Goal: Navigation & Orientation: Find specific page/section

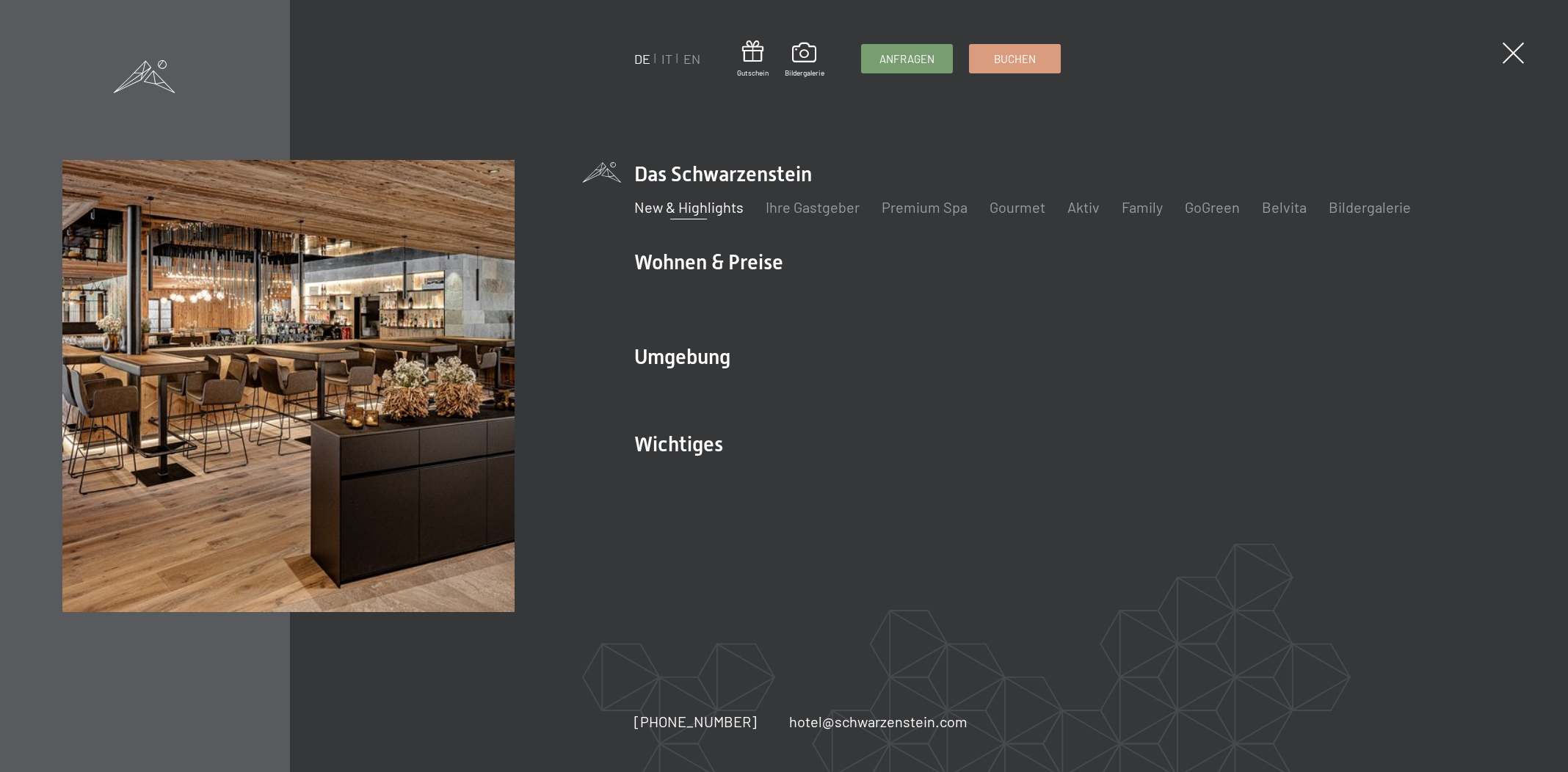
click at [721, 208] on link "New & Highlights" at bounding box center [689, 207] width 109 height 18
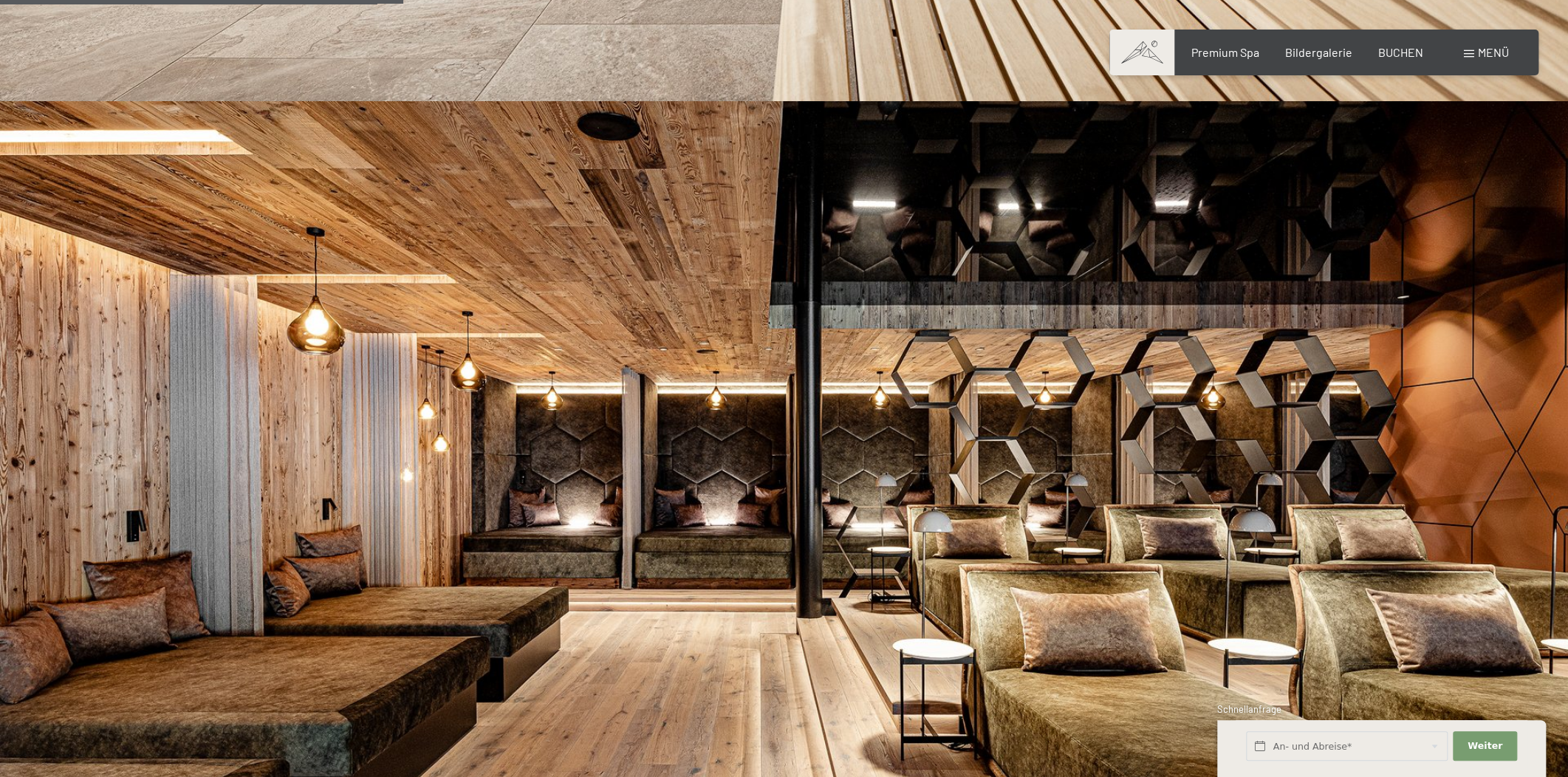
scroll to position [1924, 0]
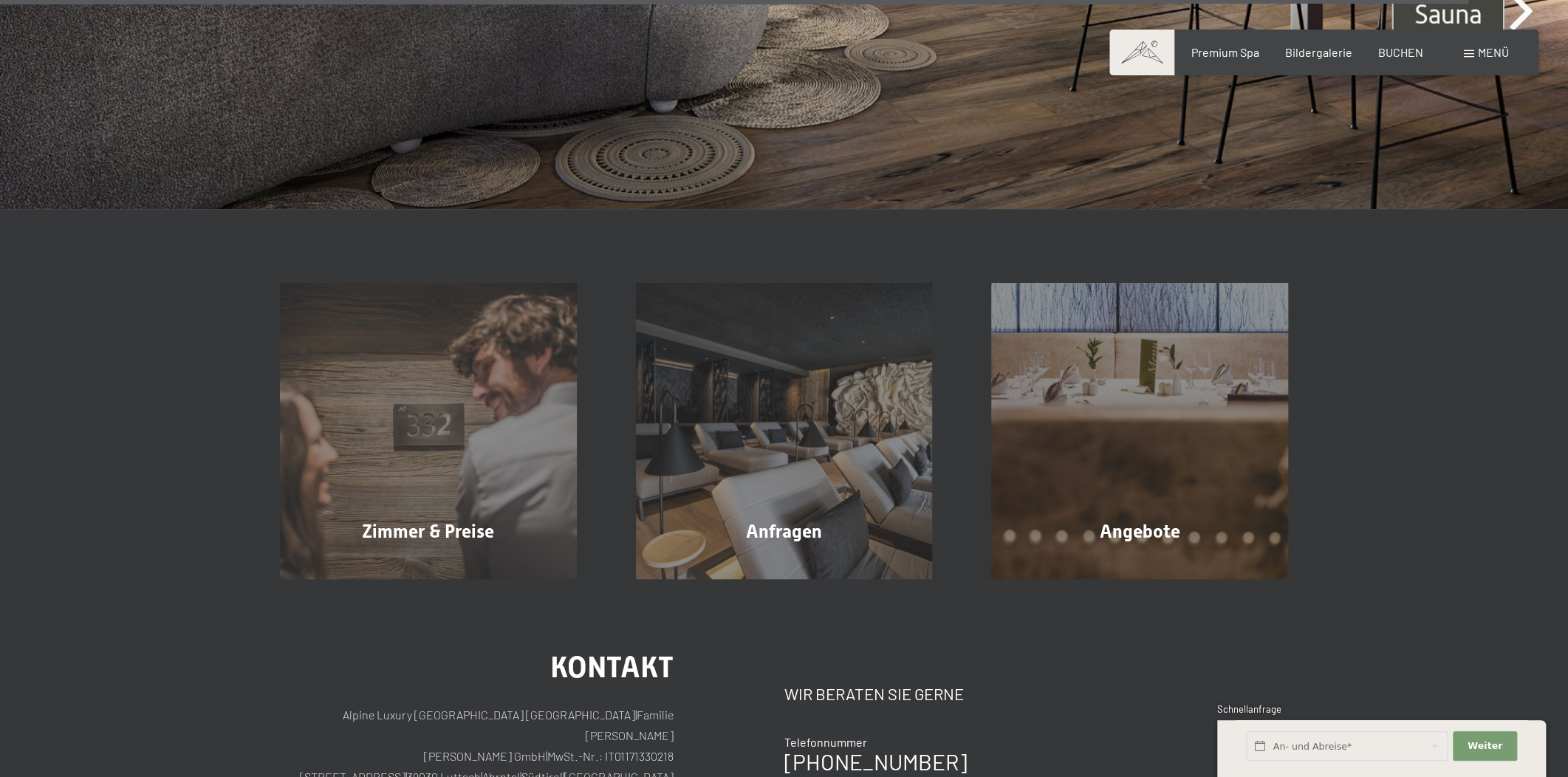
click at [1489, 51] on span "Menü" at bounding box center [1493, 52] width 31 height 14
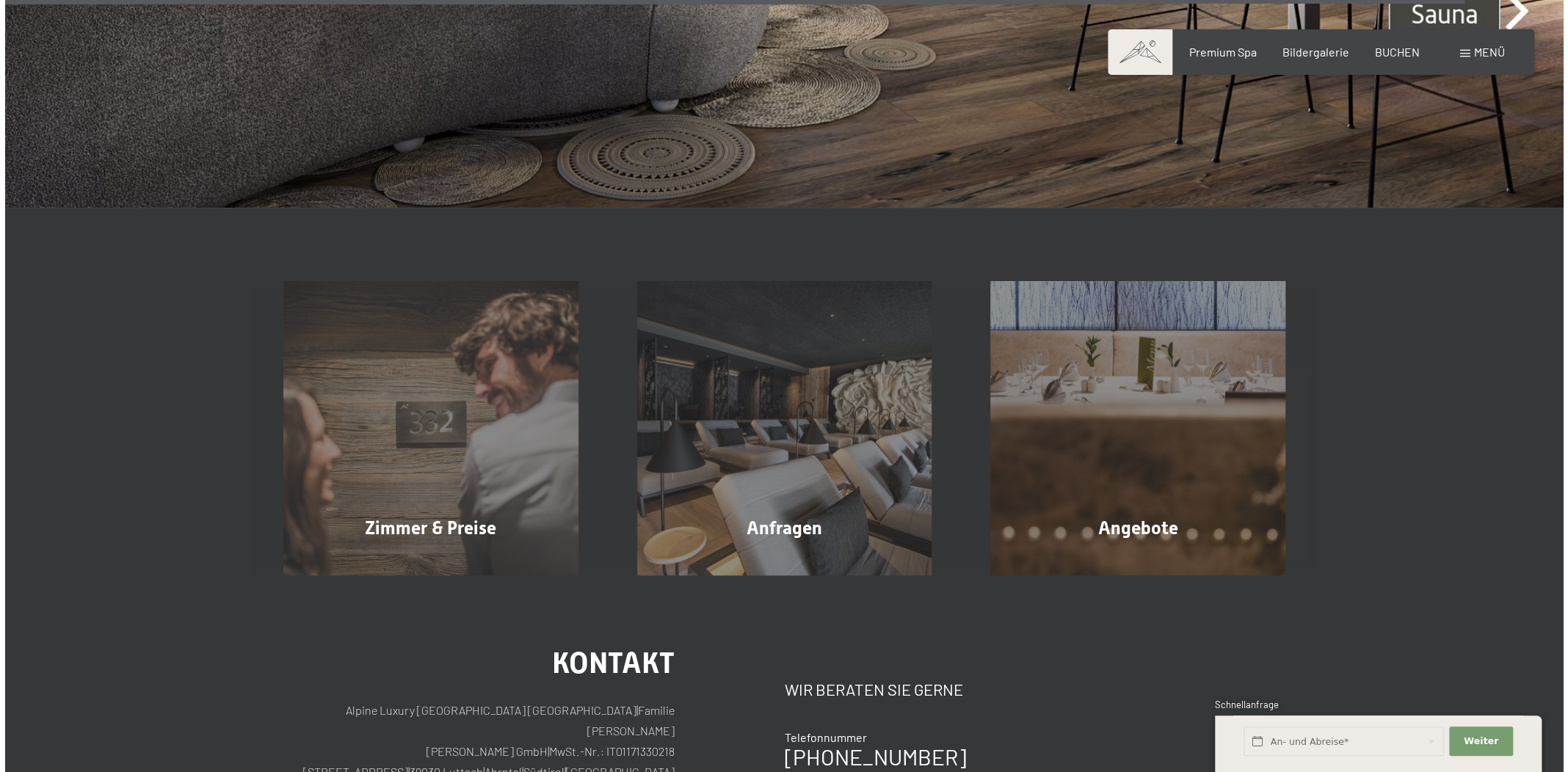
scroll to position [6570, 0]
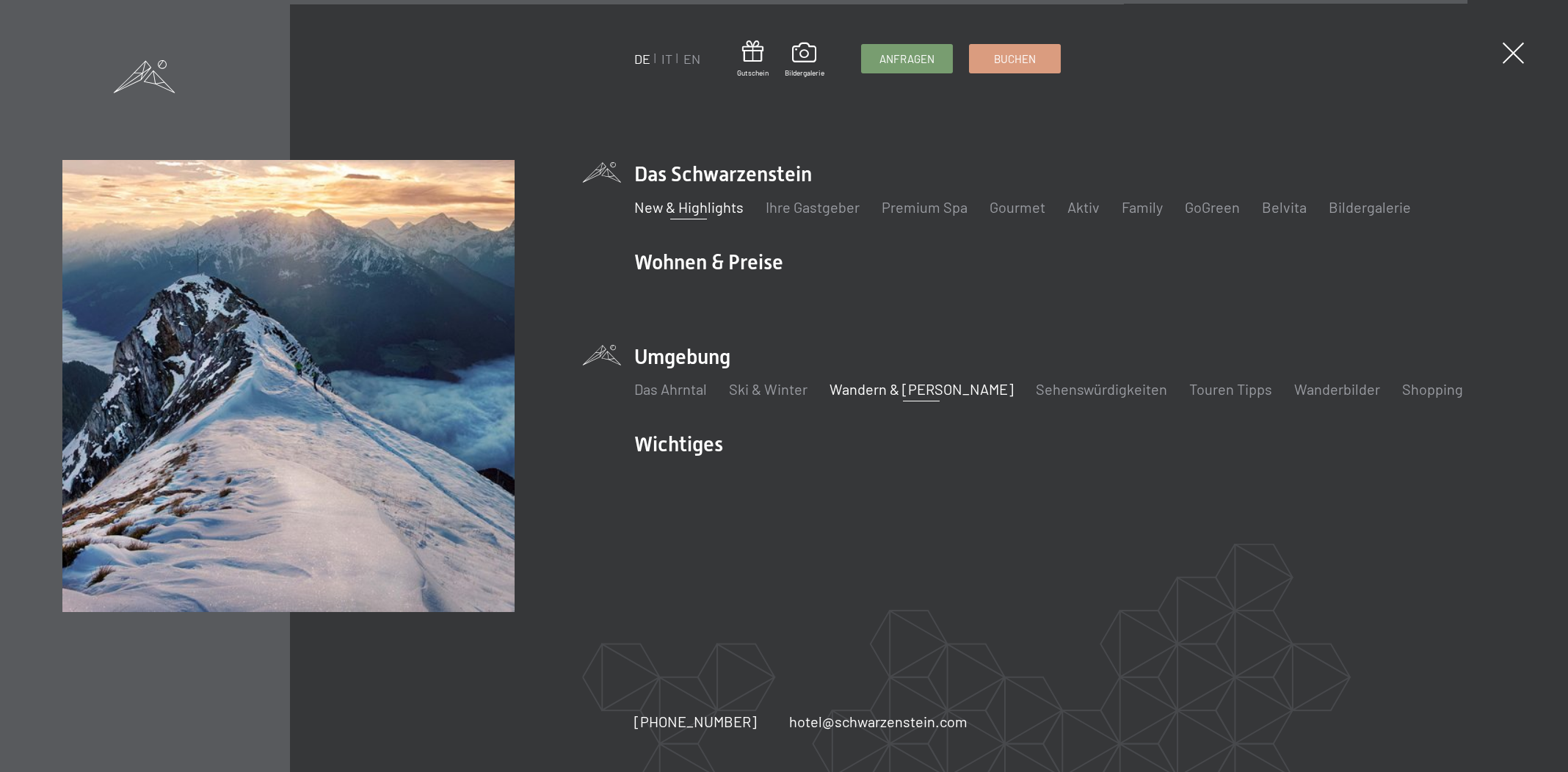
click at [887, 391] on link "Wandern & [PERSON_NAME]" at bounding box center [921, 388] width 184 height 18
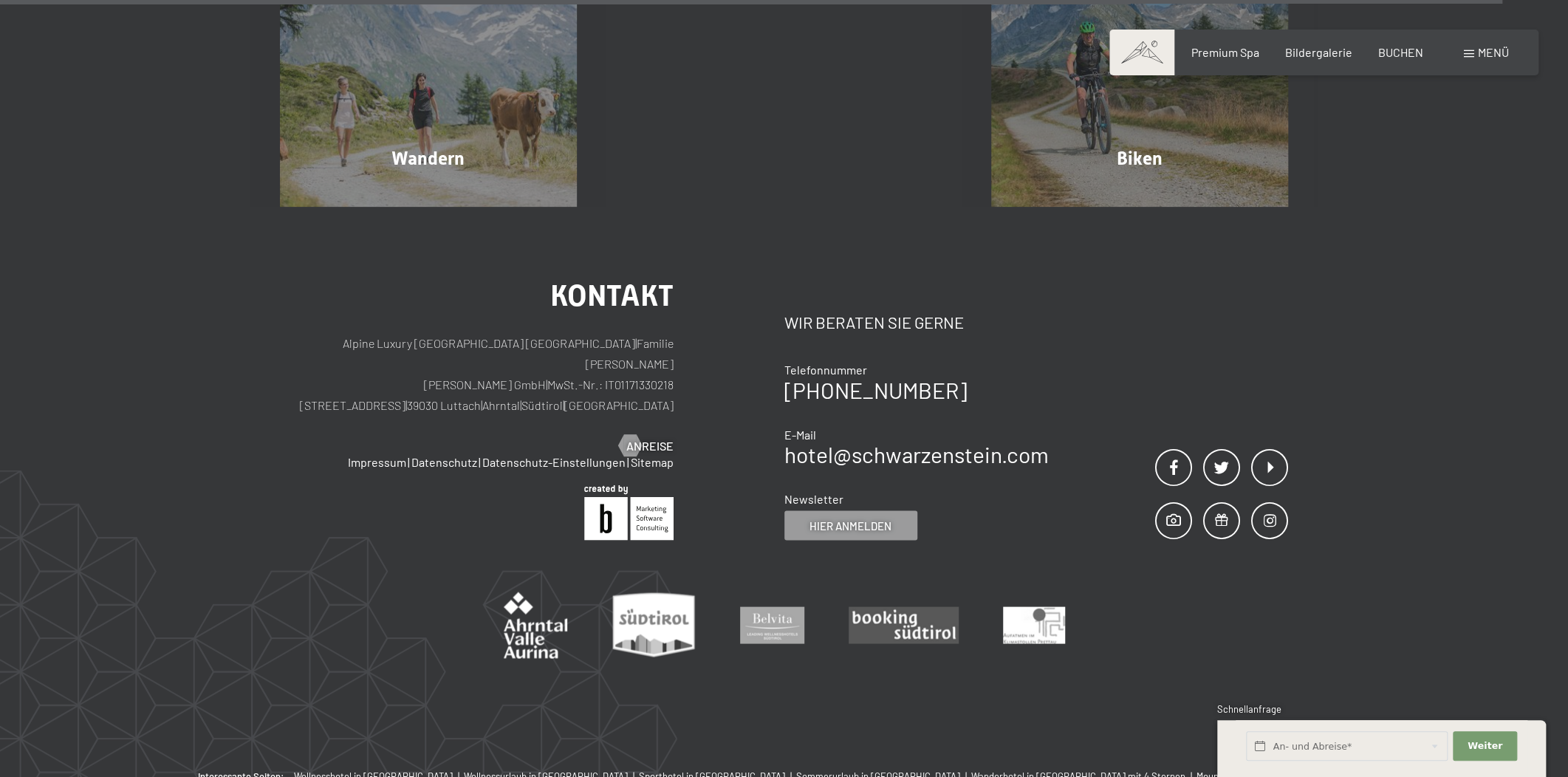
scroll to position [9225, 0]
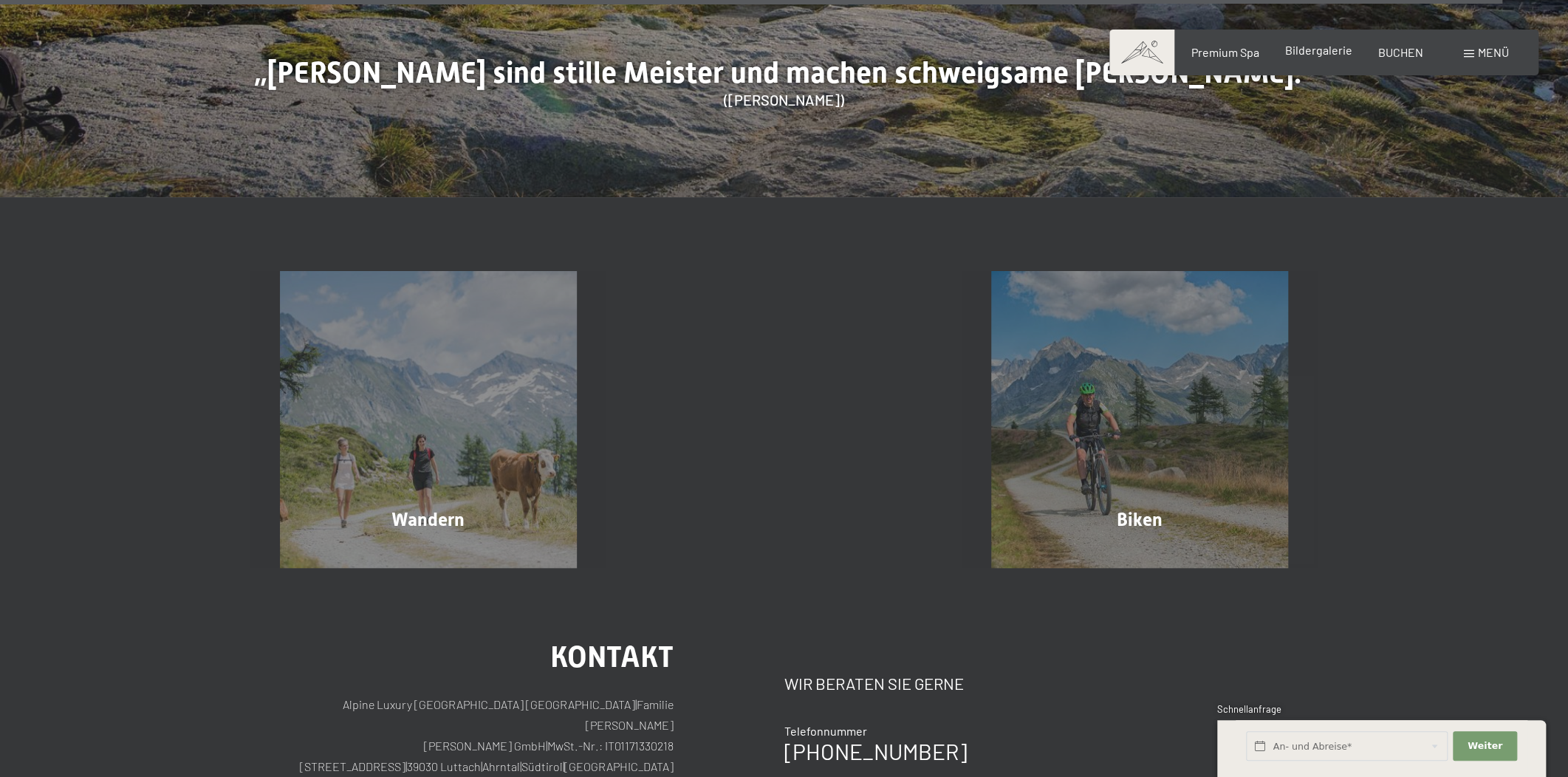
click at [1336, 46] on span "Bildergalerie" at bounding box center [1318, 50] width 67 height 14
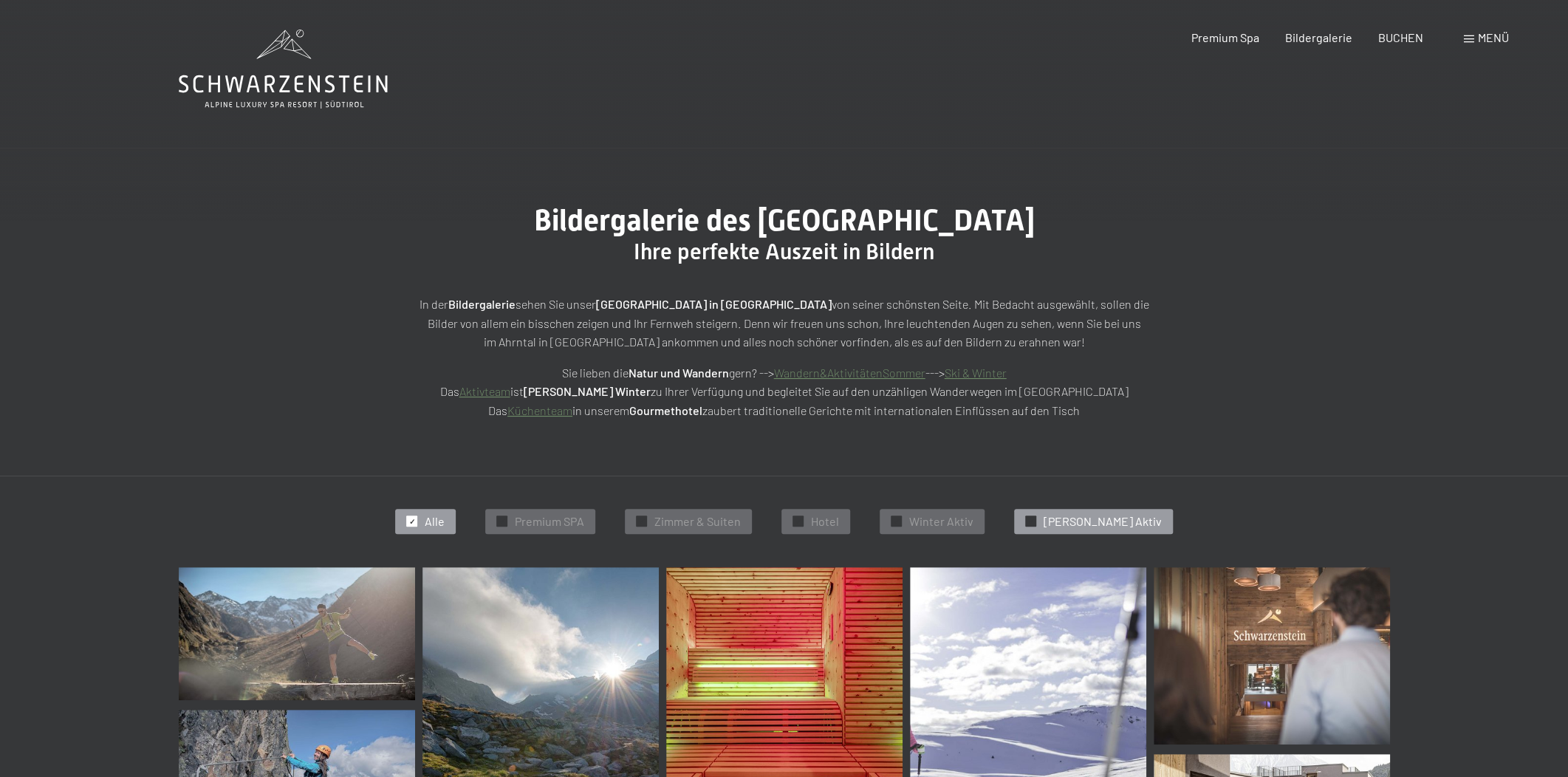
click at [1070, 523] on span "Sommer Aktiv" at bounding box center [1103, 521] width 119 height 16
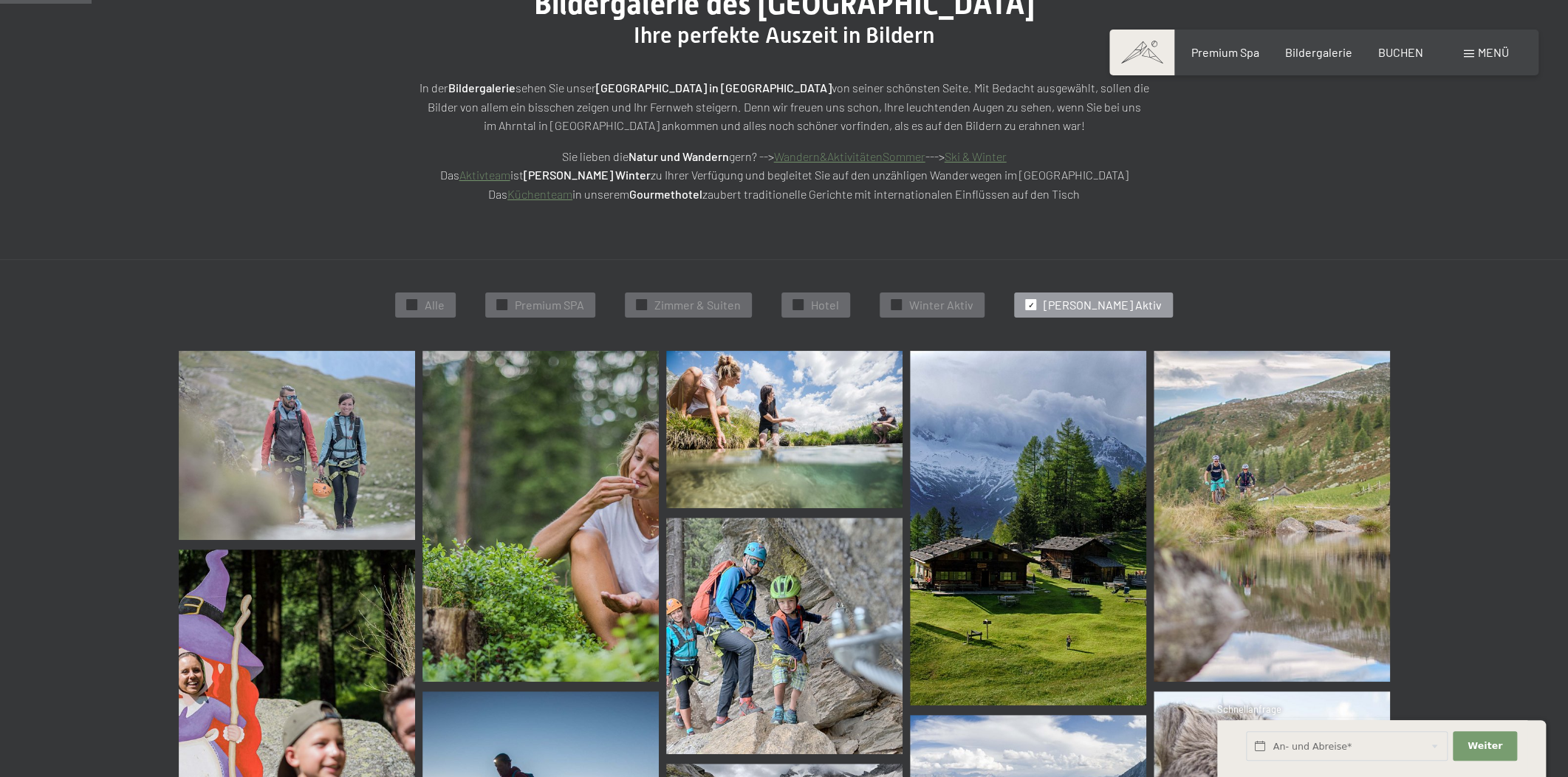
scroll to position [148, 0]
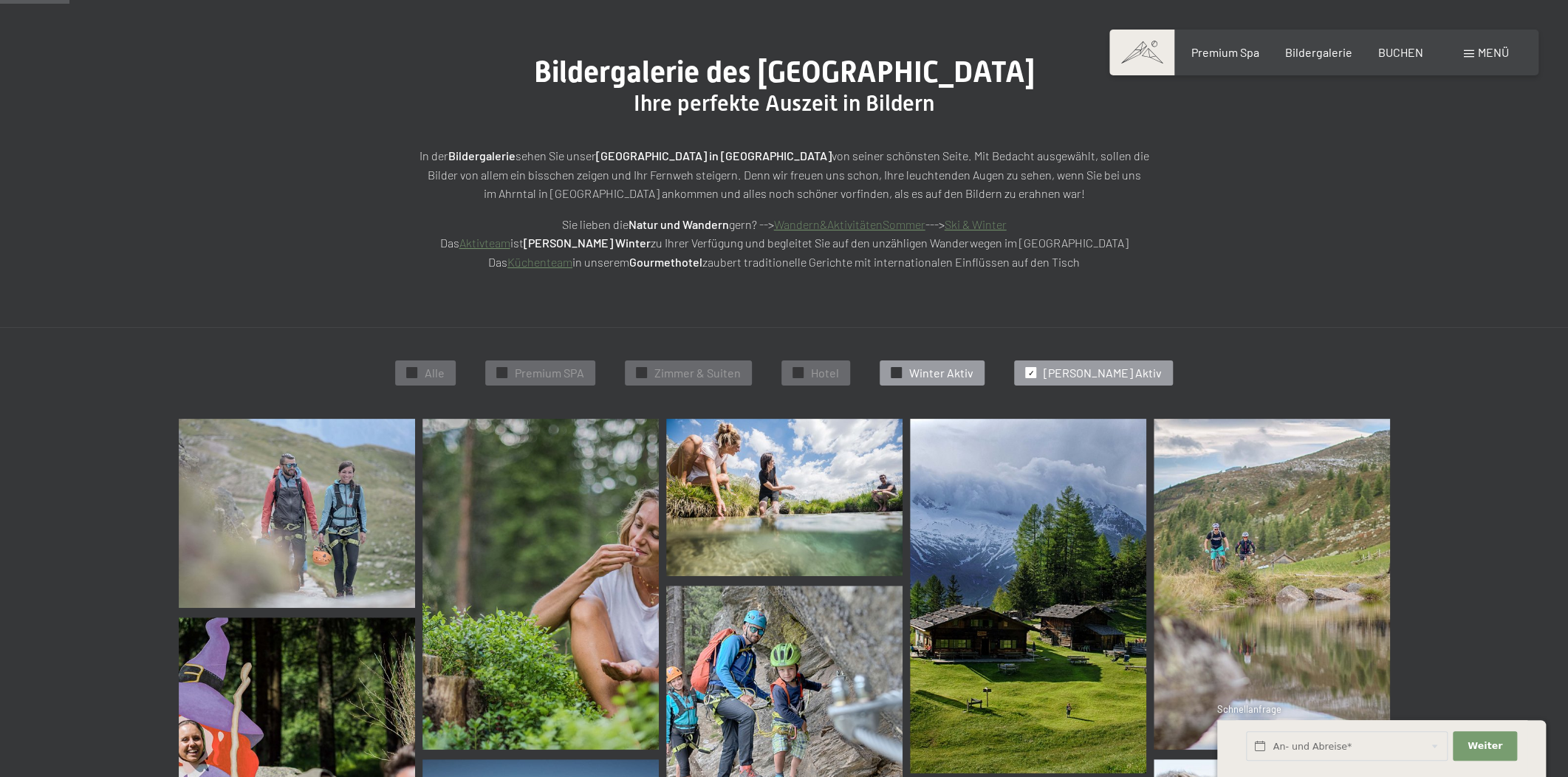
click at [914, 362] on div "✓ Winter Aktiv" at bounding box center [932, 373] width 105 height 25
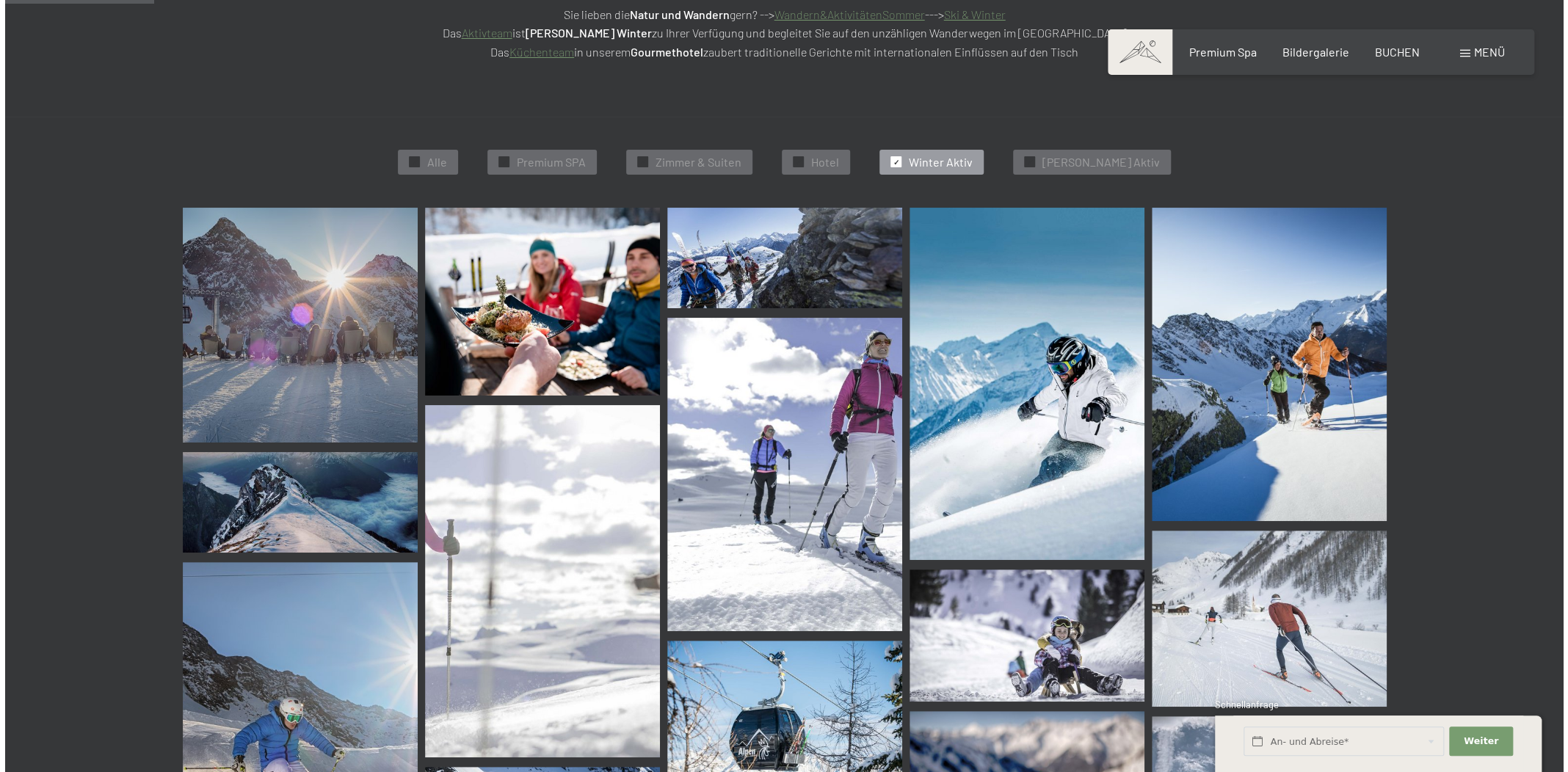
scroll to position [257, 0]
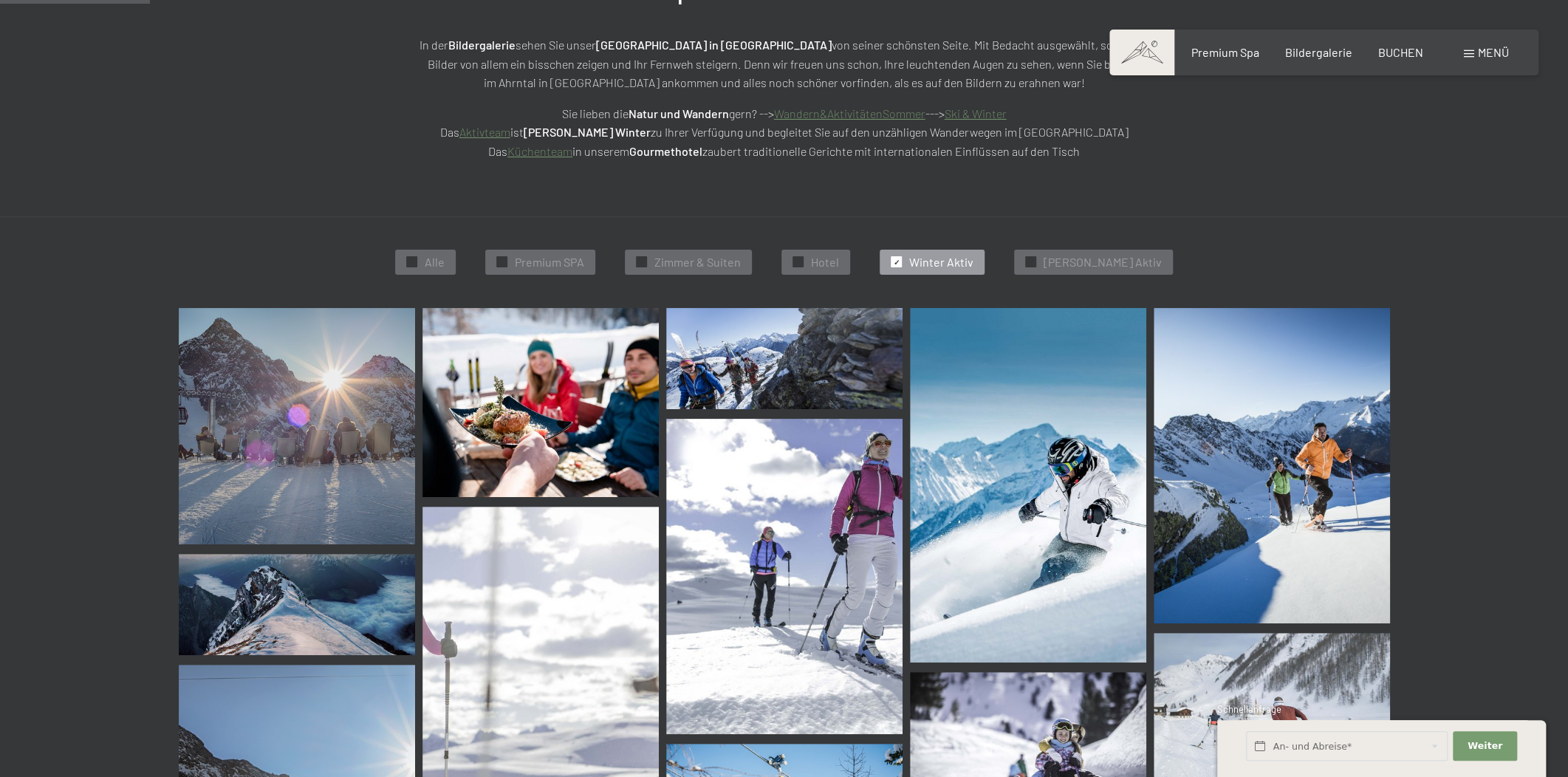
click at [1460, 53] on div "Buchen Anfragen Premium Spa Bildergalerie BUCHEN Menü DE IT EN Gutschein Bilder…" at bounding box center [1323, 52] width 370 height 16
click at [1473, 56] on span at bounding box center [1468, 53] width 10 height 7
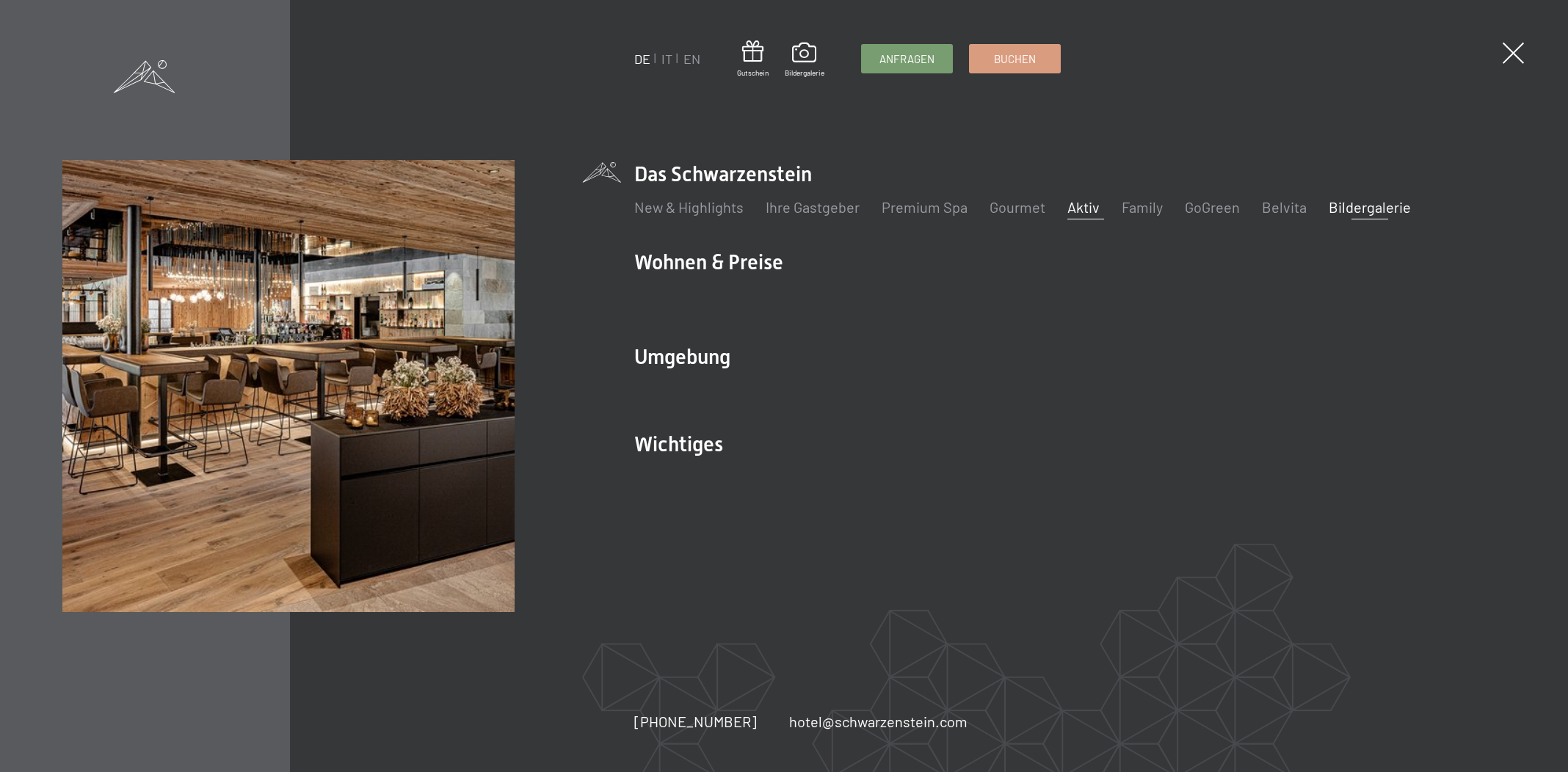
click at [1090, 207] on link "Aktiv" at bounding box center [1083, 207] width 32 height 18
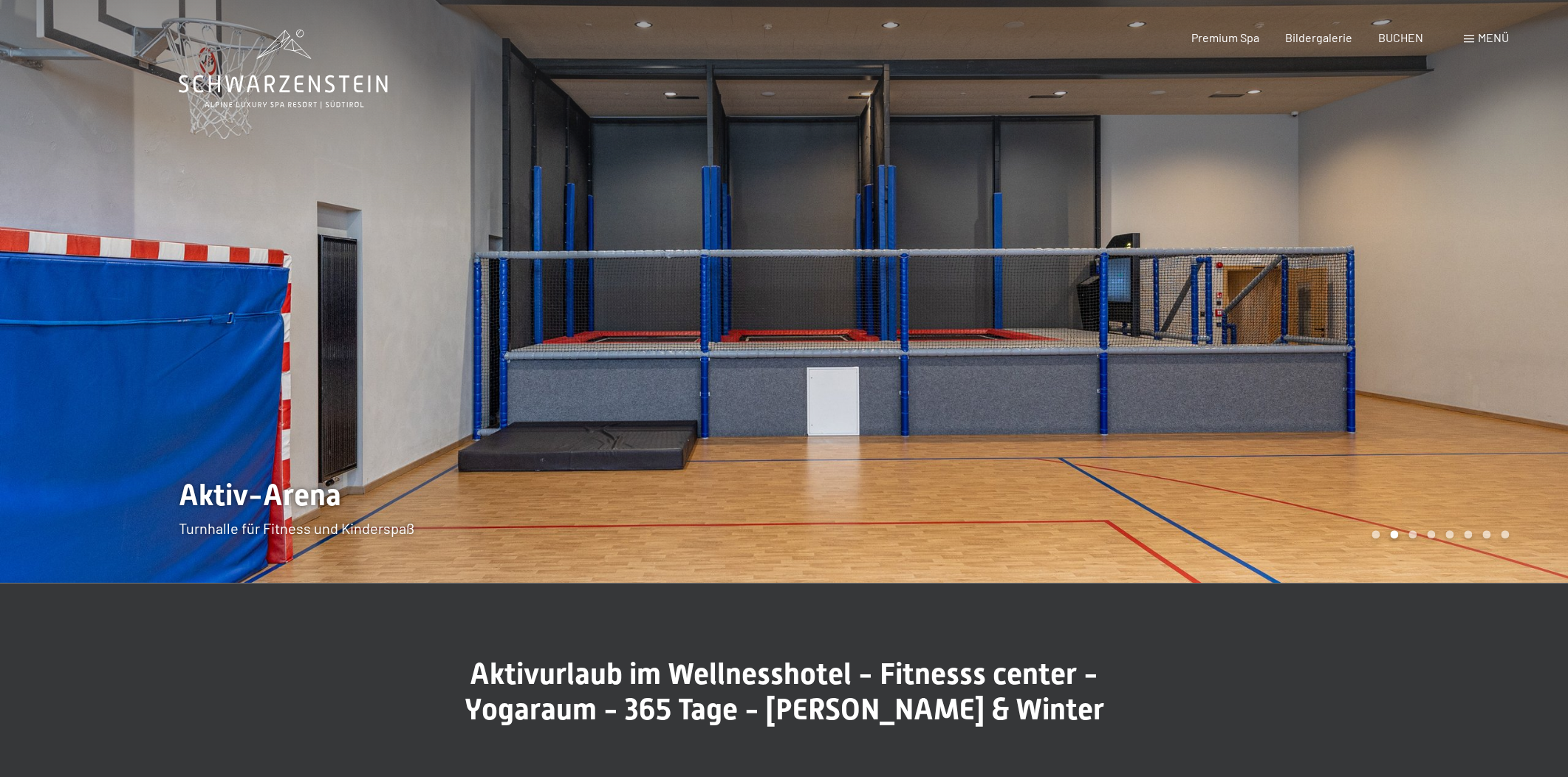
click at [1147, 323] on div at bounding box center [1176, 291] width 784 height 583
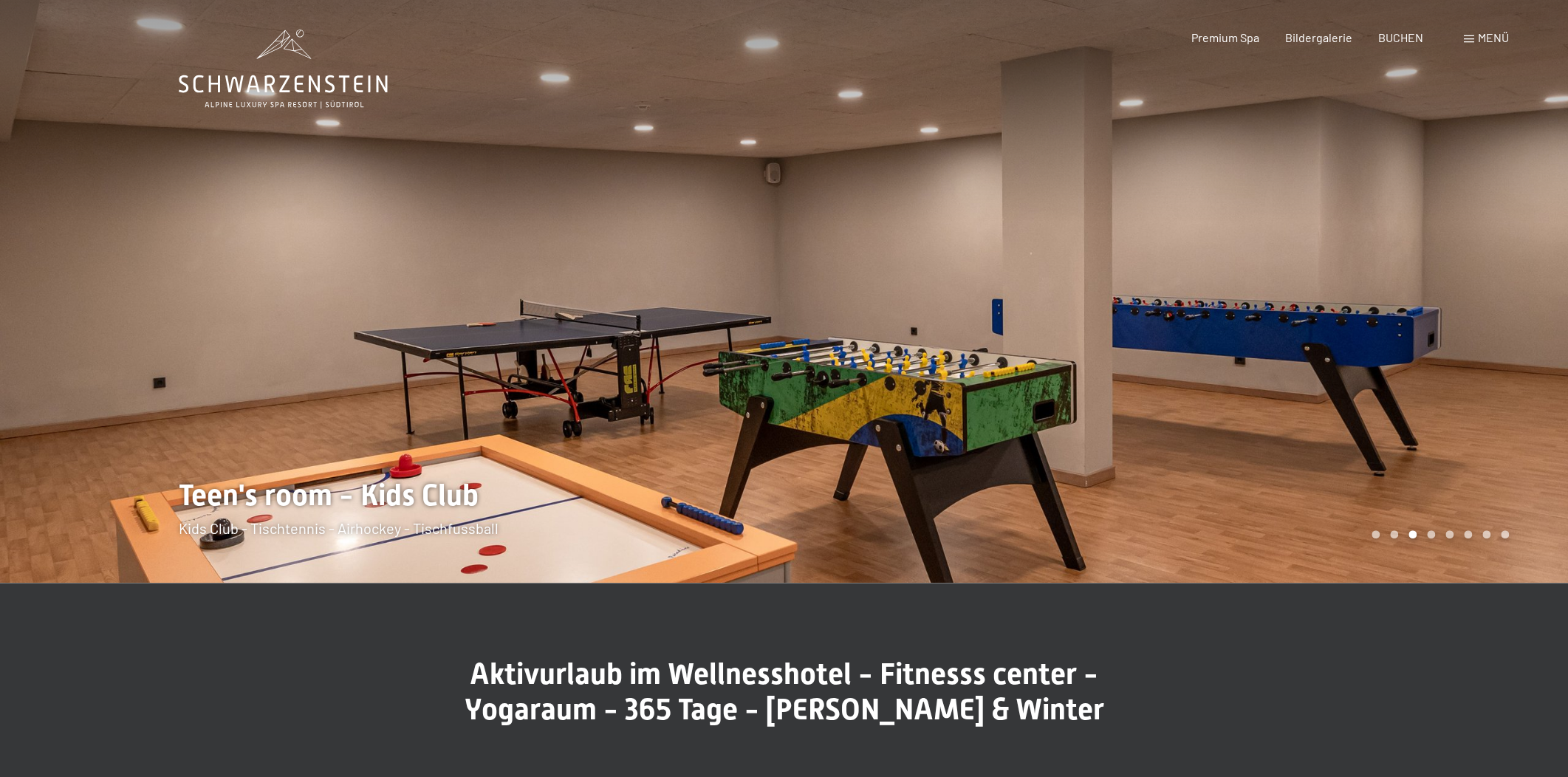
click at [1087, 330] on div at bounding box center [1176, 291] width 784 height 583
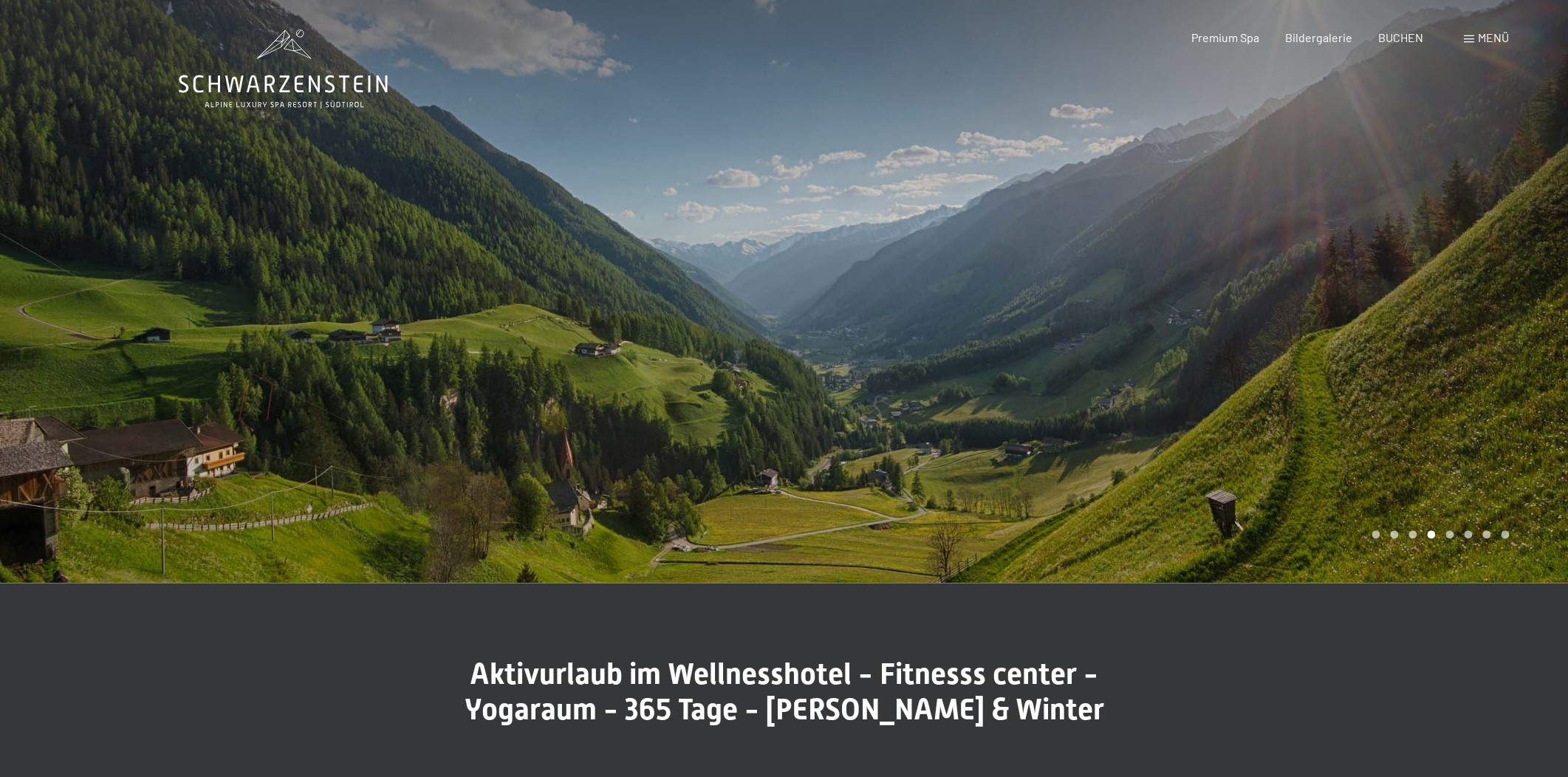
click at [1084, 329] on div at bounding box center [1176, 291] width 784 height 583
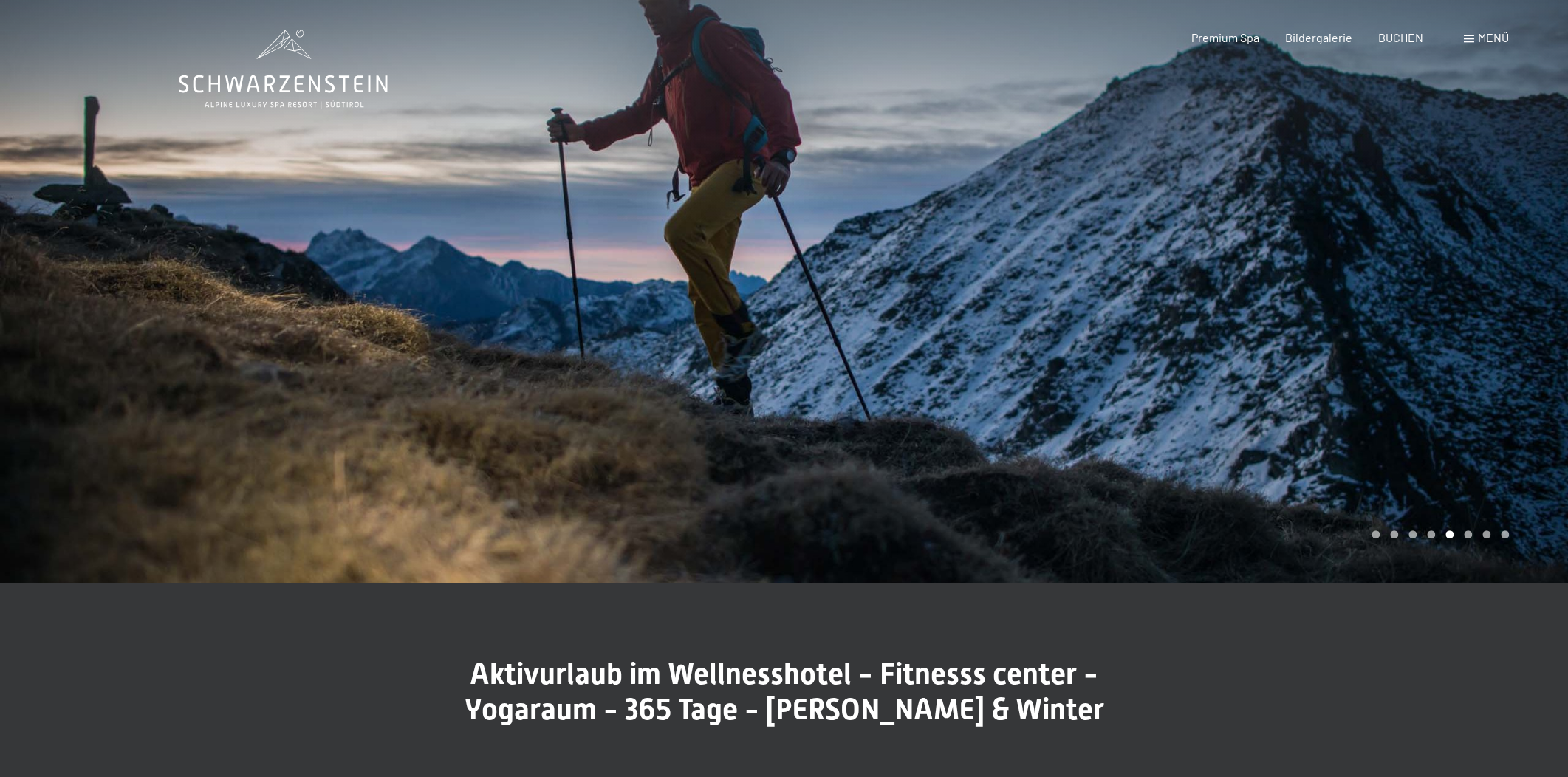
click at [1092, 337] on div at bounding box center [1176, 291] width 784 height 583
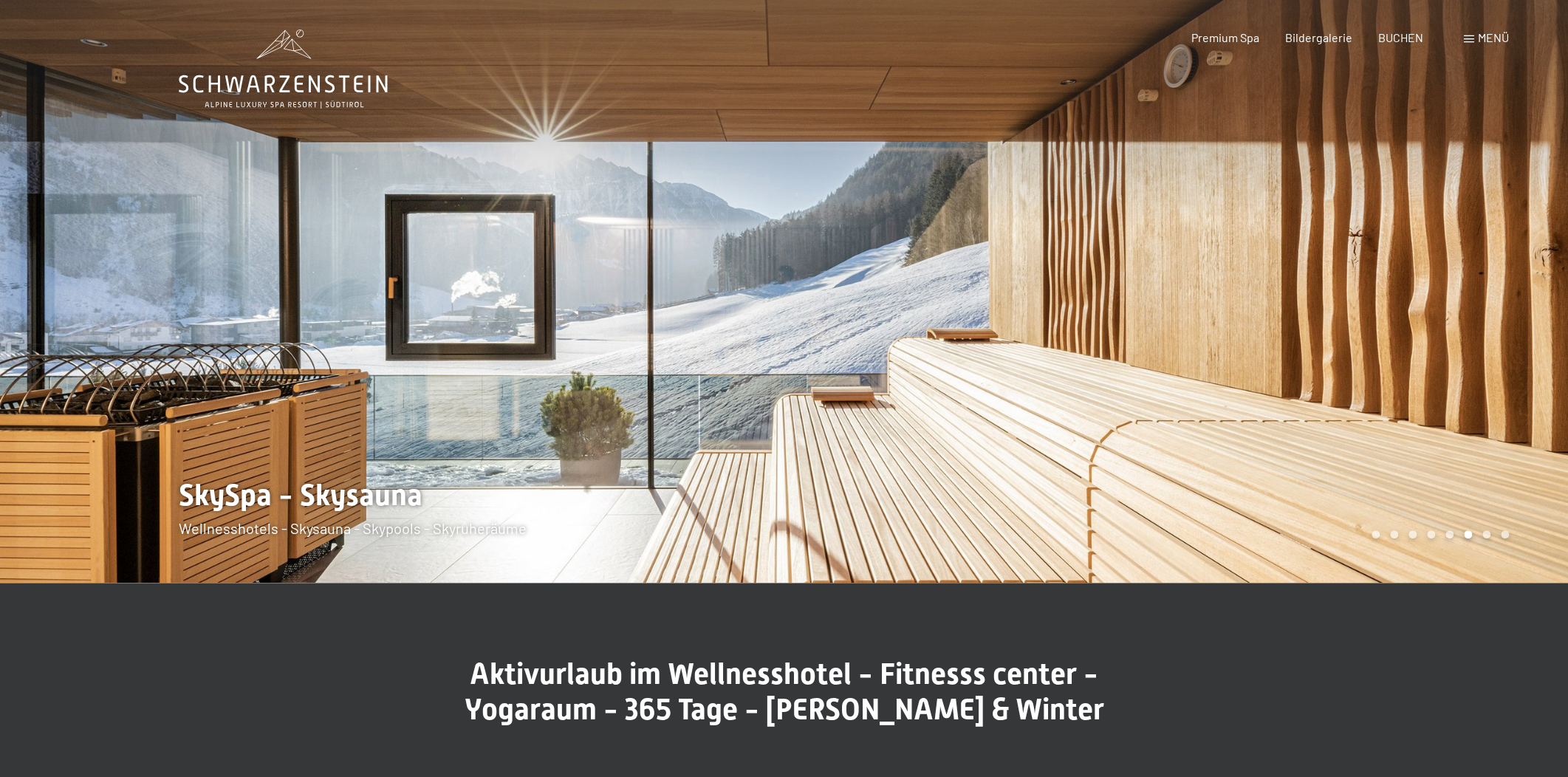
click at [1069, 325] on div at bounding box center [1176, 291] width 784 height 583
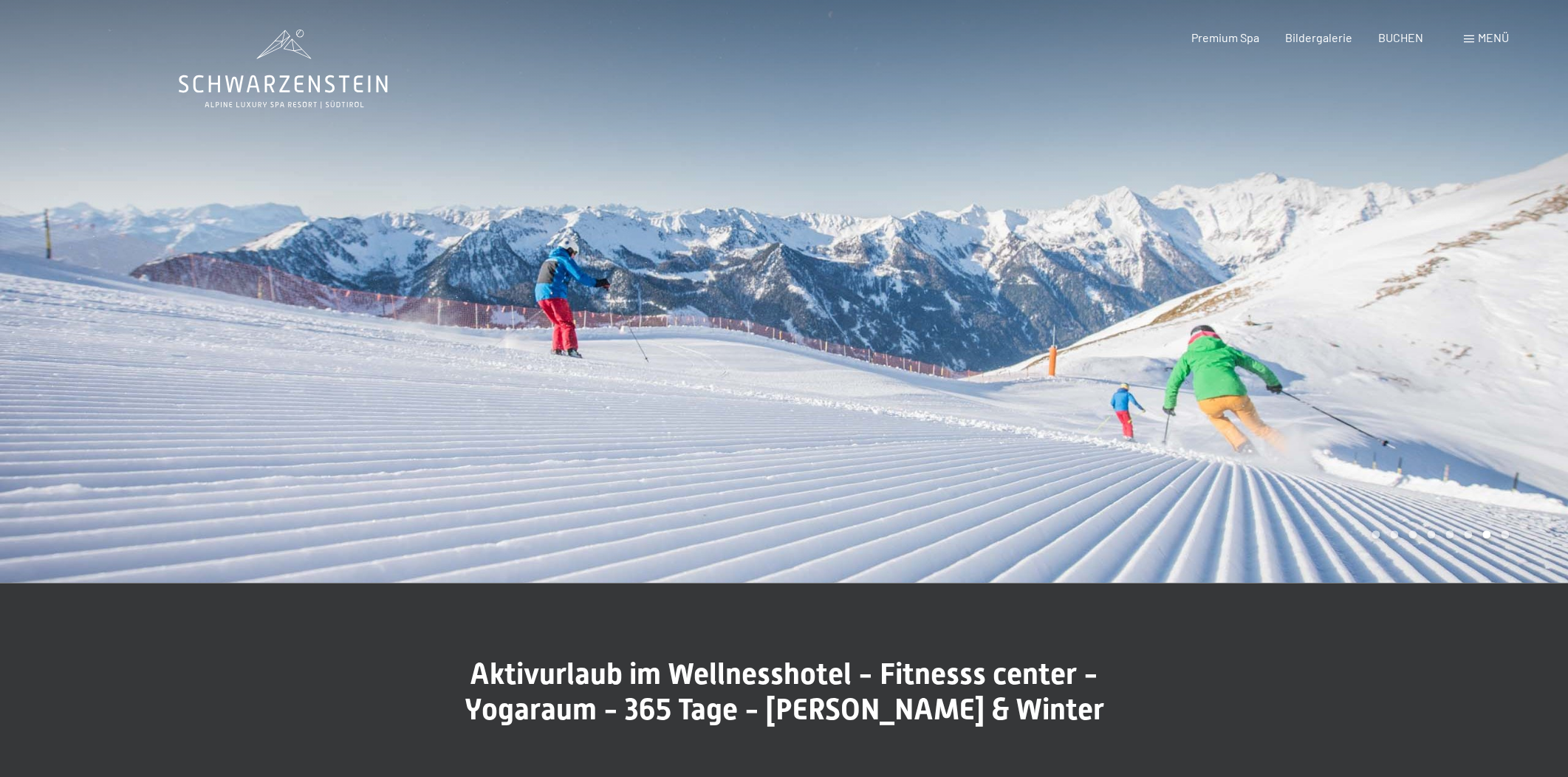
click at [1069, 325] on div at bounding box center [1176, 291] width 784 height 583
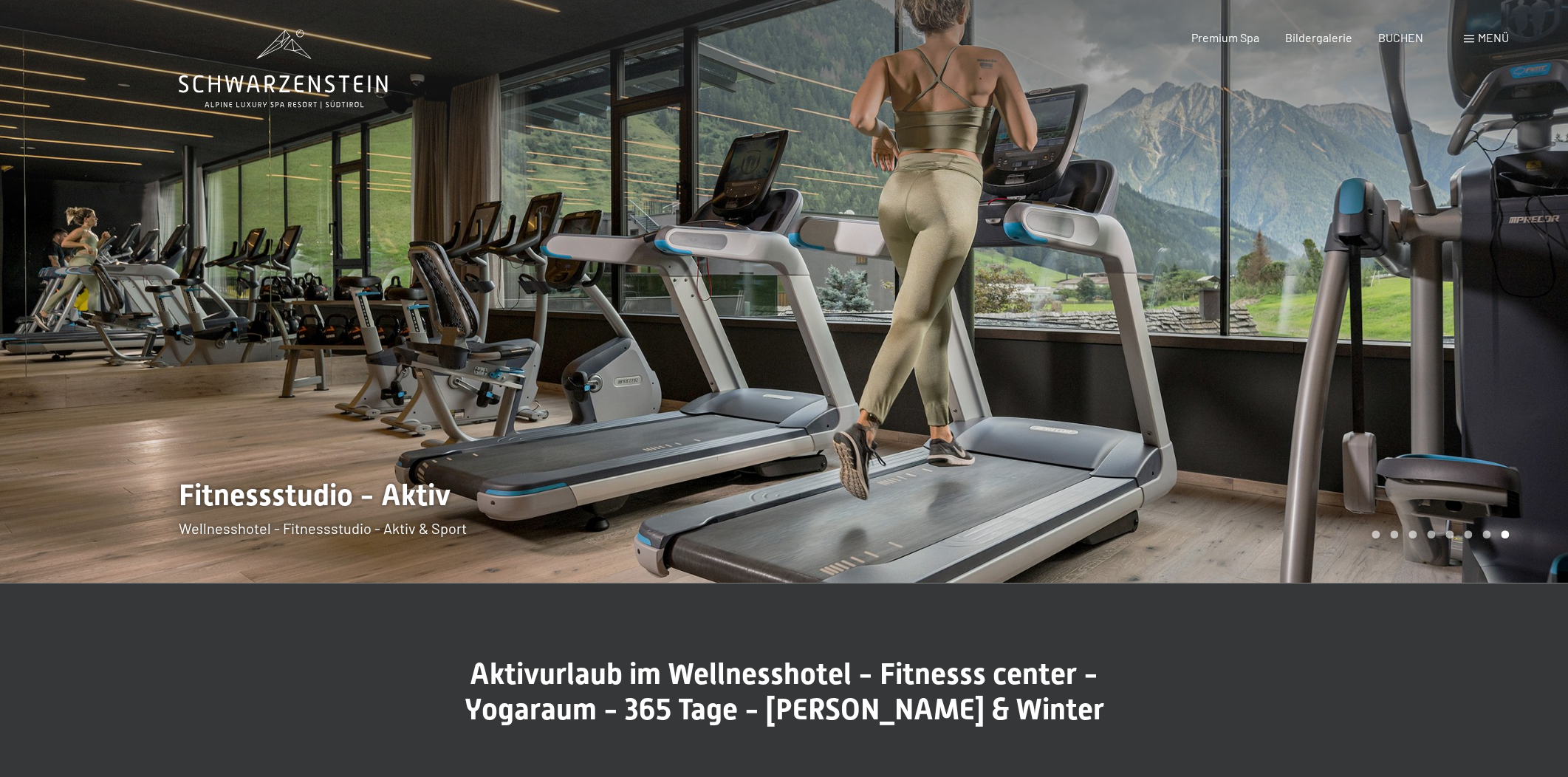
click at [1069, 325] on div at bounding box center [1176, 291] width 784 height 583
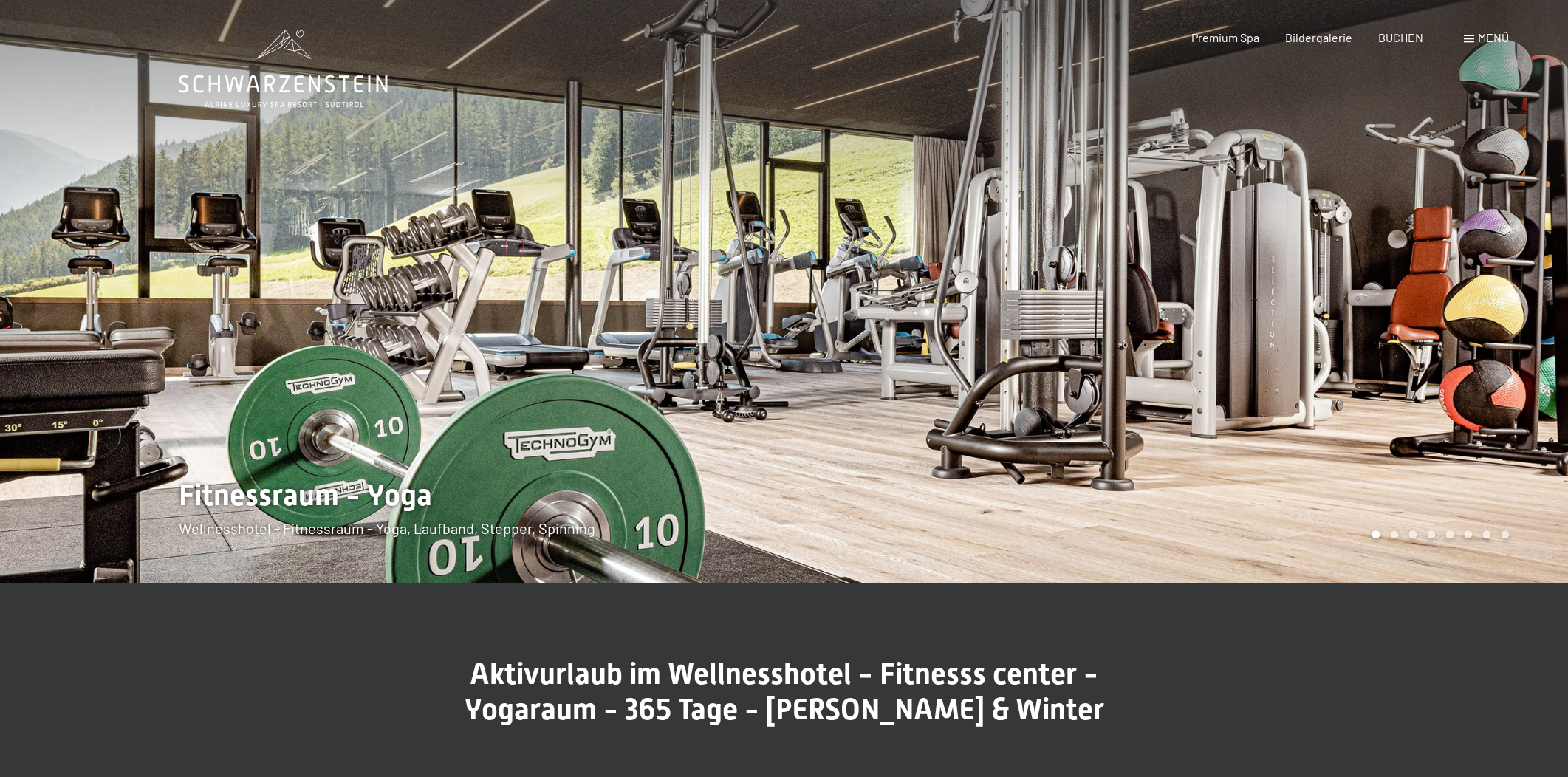
click at [389, 352] on div at bounding box center [392, 291] width 784 height 583
